Goal: Obtain resource: Download file/media

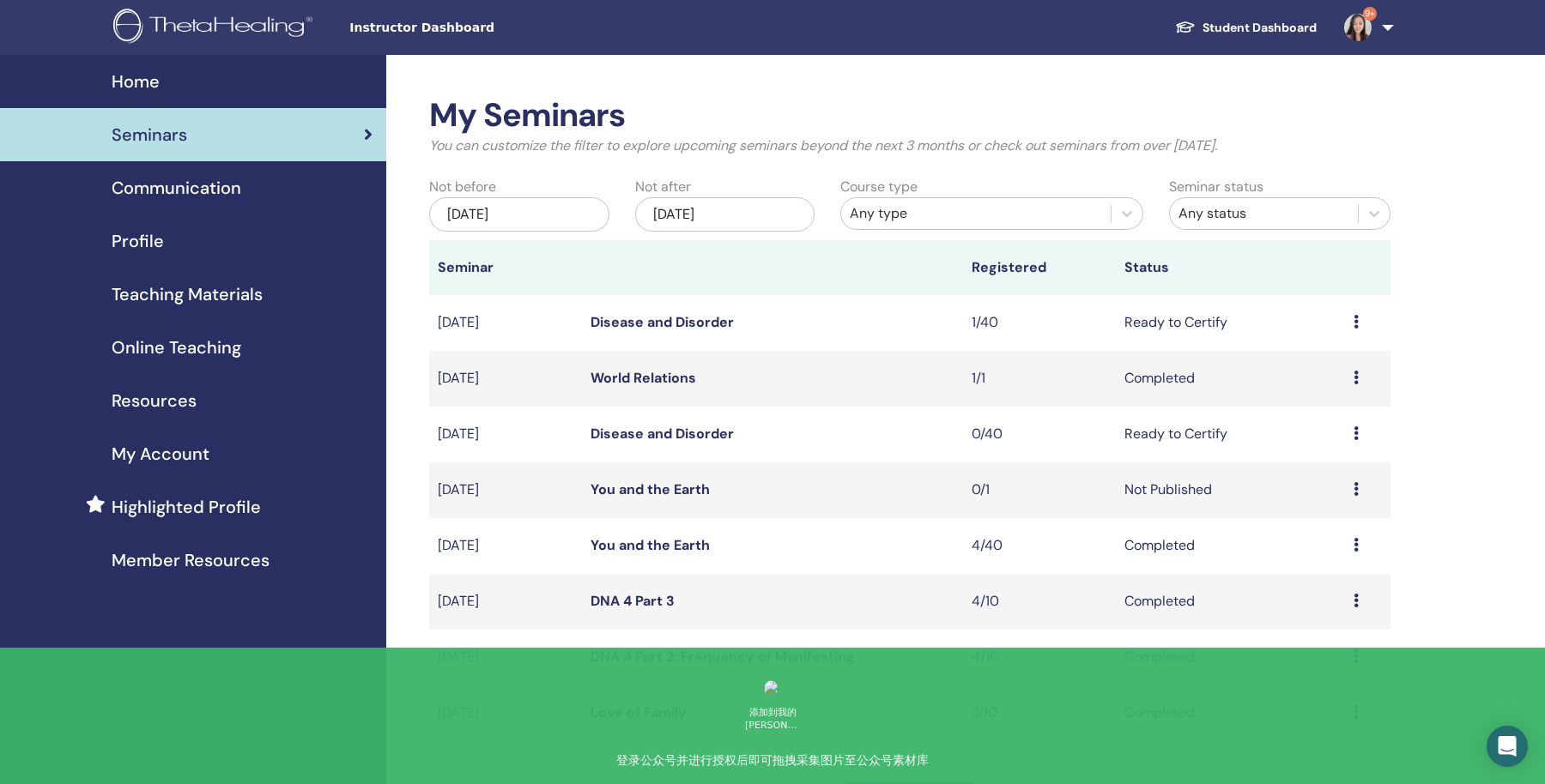
click at [215, 302] on span "Teaching Materials" at bounding box center [186, 294] width 151 height 26
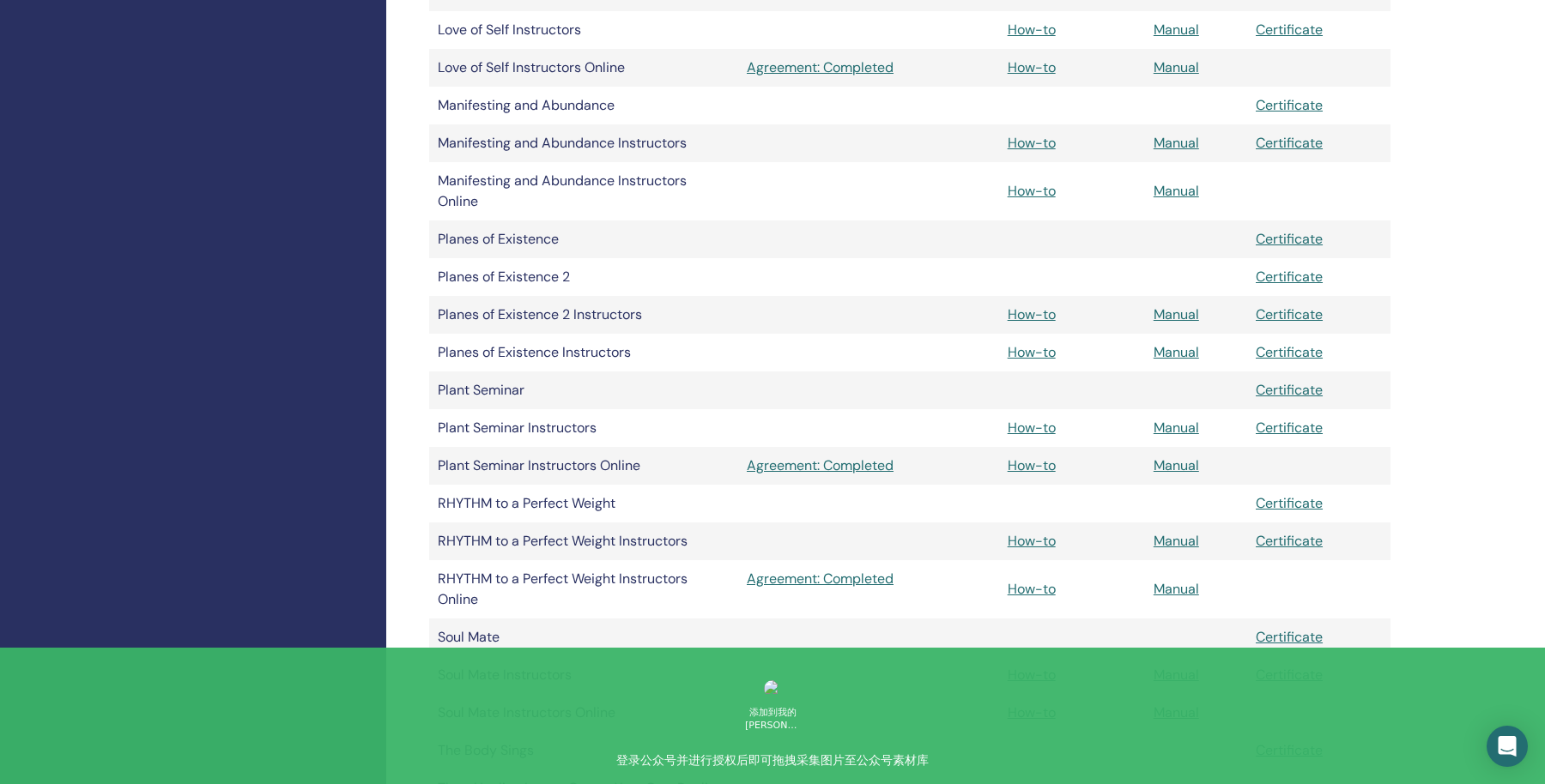
scroll to position [2079, 0]
click at [1161, 313] on link "Manual" at bounding box center [1176, 313] width 45 height 18
